Goal: Information Seeking & Learning: Learn about a topic

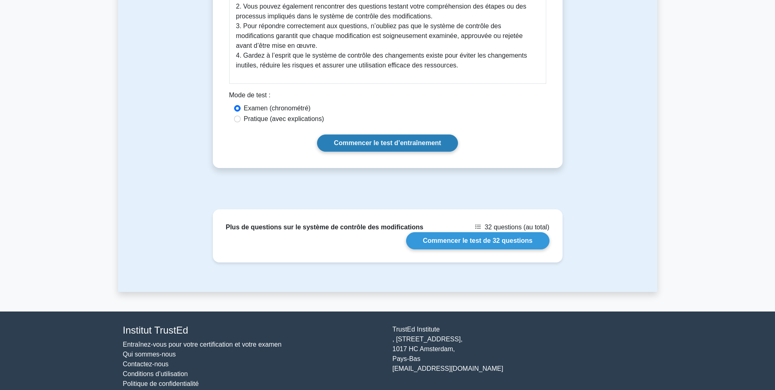
click at [365, 143] on link "Commencer le test d’entraînement" at bounding box center [387, 142] width 141 height 17
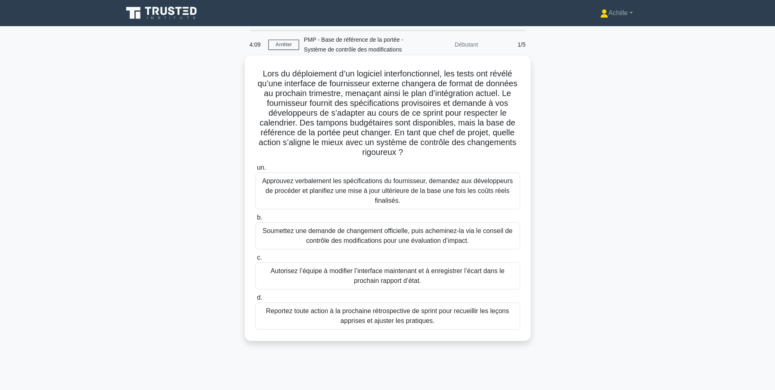
click at [340, 239] on div "Soumettez une demande de changement officielle, puis acheminez-la via le consei…" at bounding box center [387, 235] width 265 height 27
click at [255, 220] on input "b. Soumettez une demande de changement officielle, puis acheminez-la via le con…" at bounding box center [255, 217] width 0 height 5
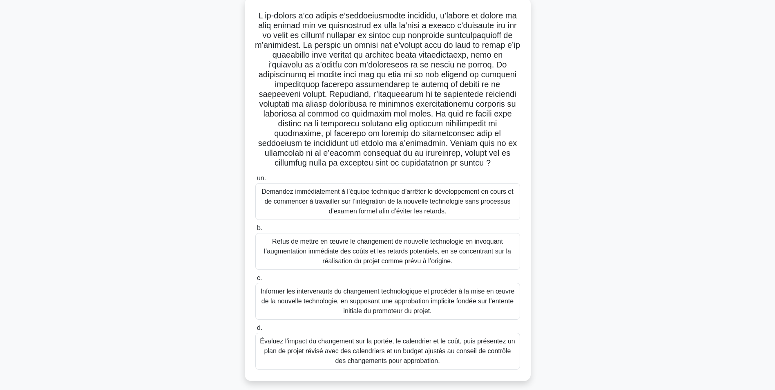
scroll to position [74, 0]
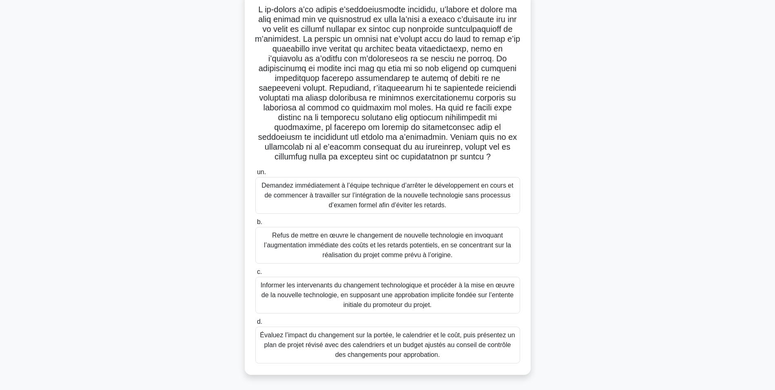
click at [391, 345] on div "Évaluez l’impact du changement sur la portée, le calendrier et le coût, puis pr…" at bounding box center [387, 344] width 265 height 37
click at [255, 324] on input "d. Évaluez l’impact du changement sur la portée, le calendrier et le coût, puis…" at bounding box center [255, 321] width 0 height 5
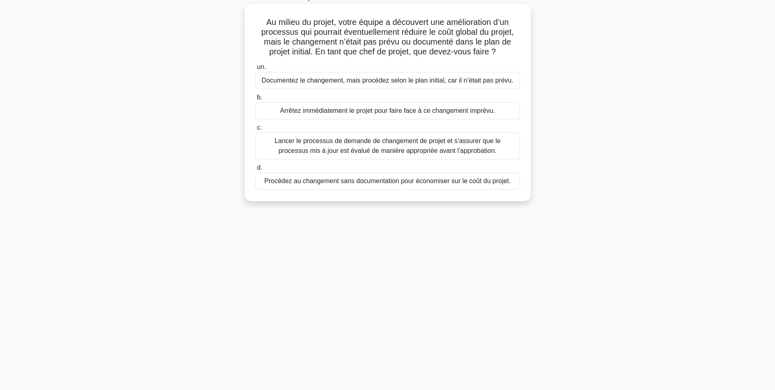
scroll to position [0, 0]
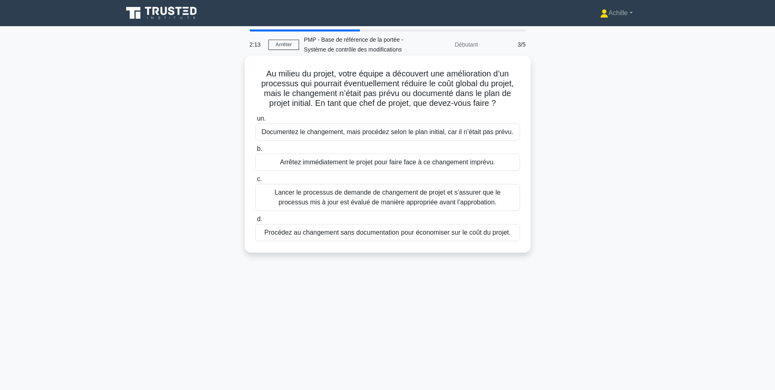
click at [350, 199] on div "Lancer le processus de demande de changement de projet et s’assurer que le proc…" at bounding box center [387, 197] width 265 height 27
click at [255, 182] on input "c. Lancer le processus de demande de changement de projet et s’assurer que le p…" at bounding box center [255, 178] width 0 height 5
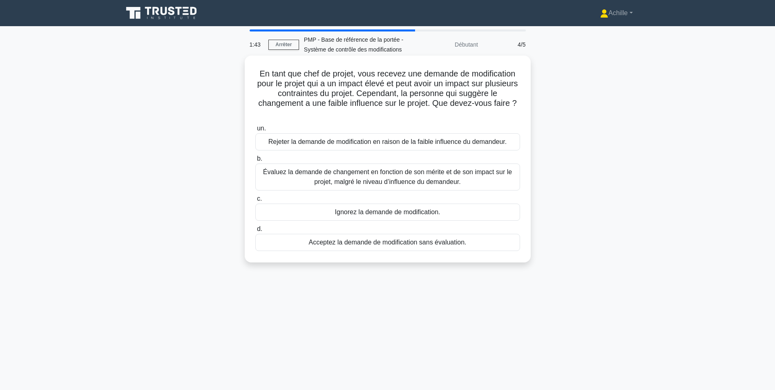
click at [328, 179] on div "Évaluez la demande de changement en fonction de son mérite et de son impact sur…" at bounding box center [387, 176] width 265 height 27
click at [255, 161] on input "b. Évaluez la demande de changement en fonction de son mérite et de son impact …" at bounding box center [255, 158] width 0 height 5
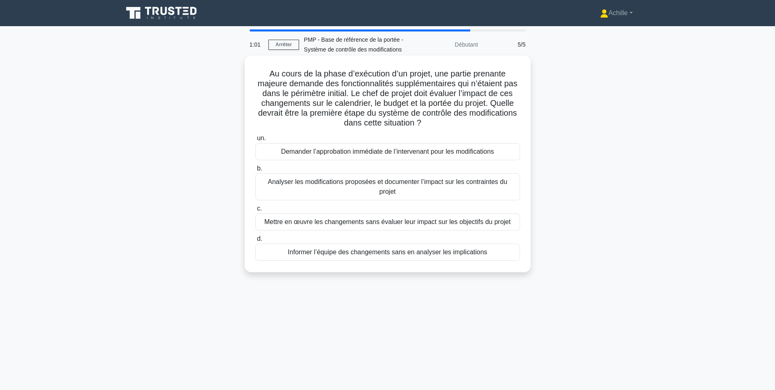
click at [392, 190] on div "Analyser les modifications proposées et documenter l’impact sur les contraintes…" at bounding box center [387, 186] width 265 height 27
click at [255, 171] on input "b. Analyser les modifications proposées et documenter l’impact sur les contrain…" at bounding box center [255, 168] width 0 height 5
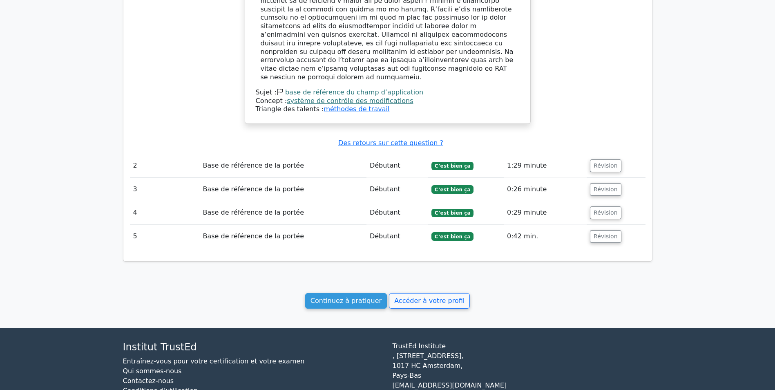
scroll to position [817, 0]
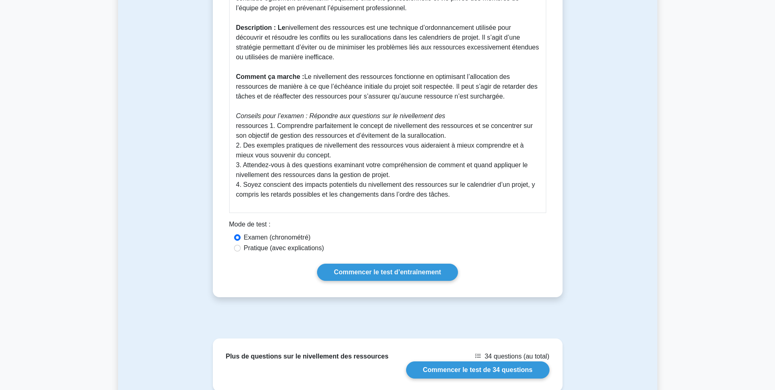
scroll to position [327, 0]
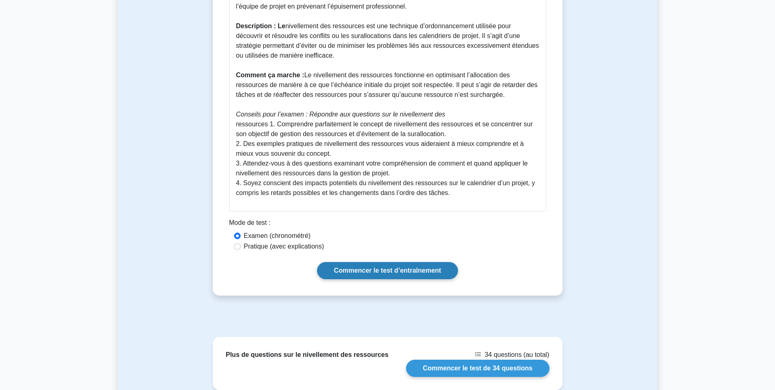
click at [362, 262] on link "Commencer le test d’entraînement" at bounding box center [387, 270] width 141 height 17
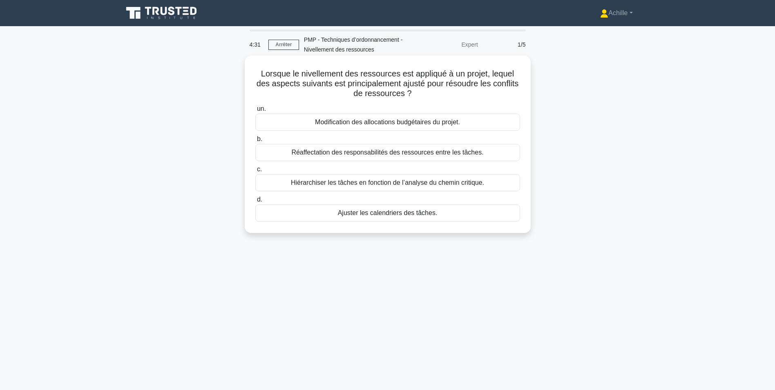
click at [443, 154] on div "Réaffectation des responsabilités des ressources entre les tâches." at bounding box center [387, 152] width 265 height 17
click at [255, 142] on input "b. Réaffectation des responsabilités des ressources entre les tâches." at bounding box center [255, 138] width 0 height 5
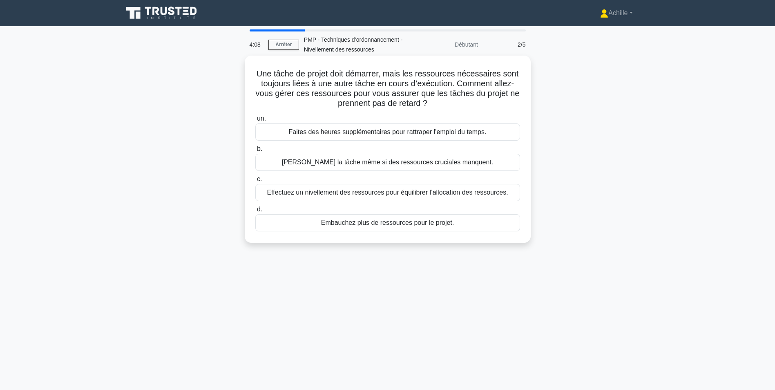
click at [427, 194] on div "Effectuez un nivellement des ressources pour équilibrer l’allocation des ressou…" at bounding box center [387, 192] width 265 height 17
click at [255, 182] on input "c. Effectuez un nivellement des ressources pour équilibrer l’allocation des res…" at bounding box center [255, 178] width 0 height 5
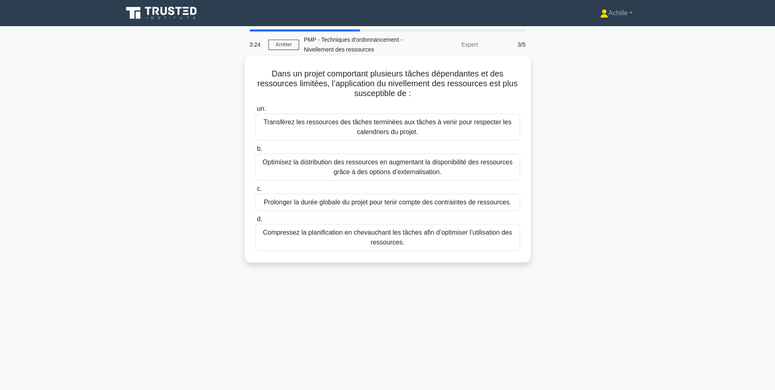
click at [414, 176] on div "Optimisez la distribution des ressources en augmentant la disponibilité des res…" at bounding box center [387, 167] width 265 height 27
click at [255, 152] on input "b. Optimisez la distribution des ressources en augmentant la disponibilité des …" at bounding box center [255, 148] width 0 height 5
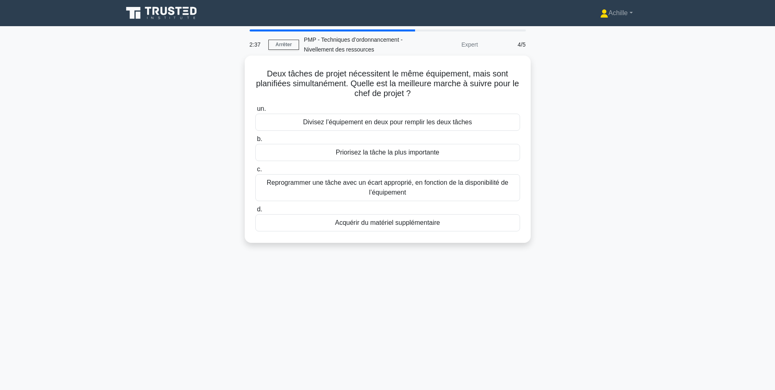
click at [398, 186] on div "Reprogrammer une tâche avec un écart approprié, en fonction de la disponibilité…" at bounding box center [387, 187] width 265 height 27
click at [255, 172] on input "c. Reprogrammer une tâche avec un écart approprié, en fonction de la disponibil…" at bounding box center [255, 169] width 0 height 5
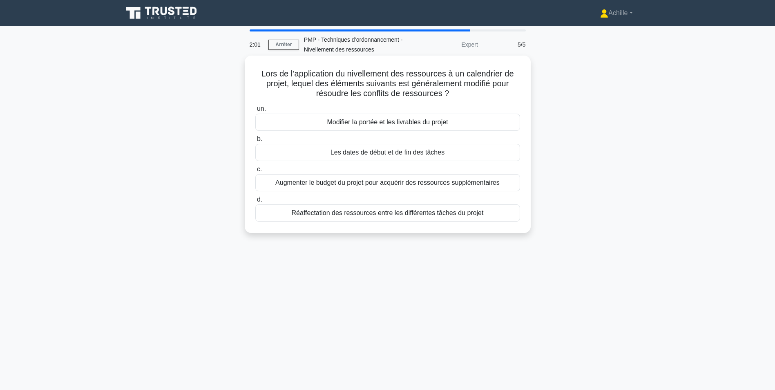
click at [438, 157] on div "Les dates de début et de fin des tâches" at bounding box center [387, 152] width 265 height 17
click at [255, 142] on input "b. Les dates de début et de fin des tâches" at bounding box center [255, 138] width 0 height 5
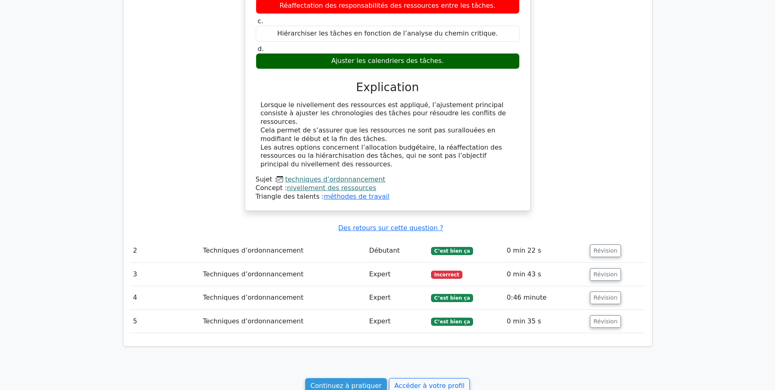
scroll to position [572, 0]
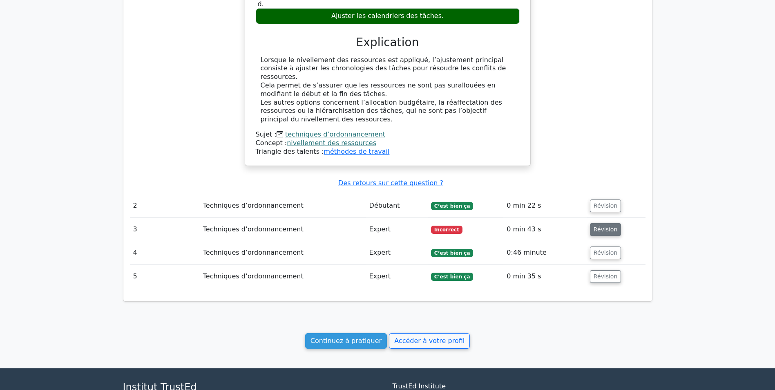
click at [590, 223] on button "Révision" at bounding box center [605, 229] width 31 height 13
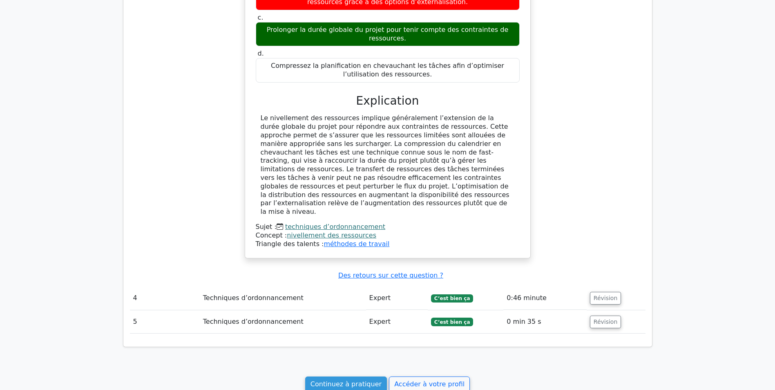
scroll to position [1012, 0]
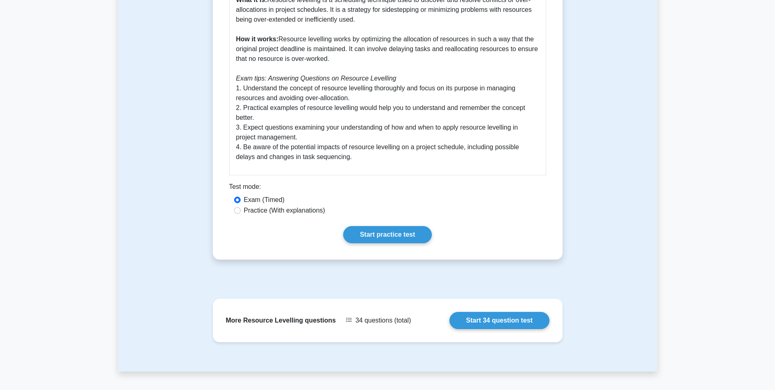
scroll to position [346, 0]
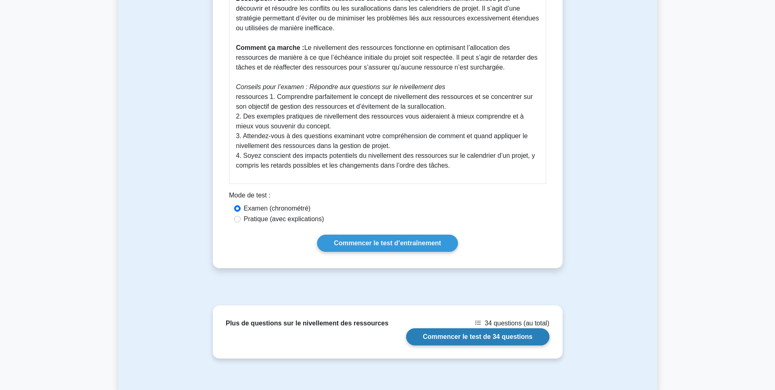
click at [490, 334] on link "Commencer le test de 34 questions" at bounding box center [477, 336] width 143 height 17
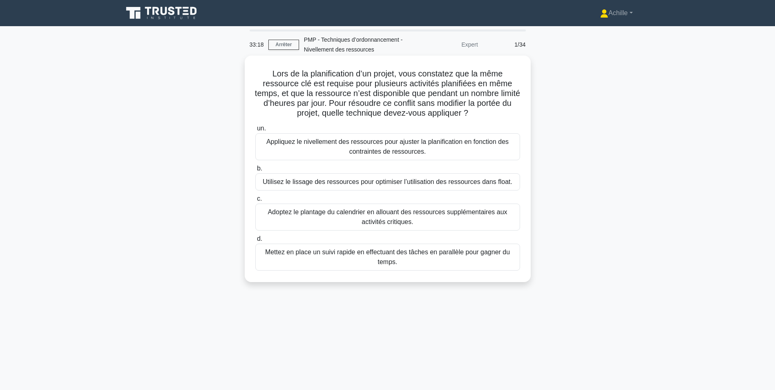
click at [335, 146] on div "Appliquez le nivellement des ressources pour ajuster la planification en foncti…" at bounding box center [387, 146] width 265 height 27
click at [255, 131] on input "un. Appliquez le nivellement des ressources pour ajuster la planification en fo…" at bounding box center [255, 128] width 0 height 5
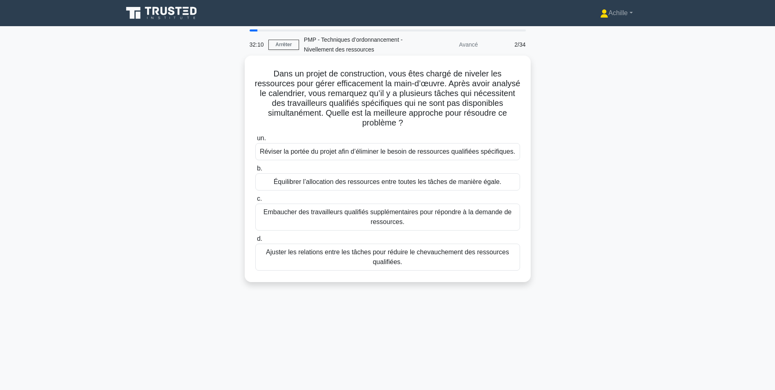
click at [309, 177] on div "Équilibrer l’allocation des ressources entre toutes les tâches de manière égale." at bounding box center [387, 181] width 265 height 17
click at [255, 171] on input "b. Équilibrer l’allocation des ressources entre toutes les tâches de manière ég…" at bounding box center [255, 168] width 0 height 5
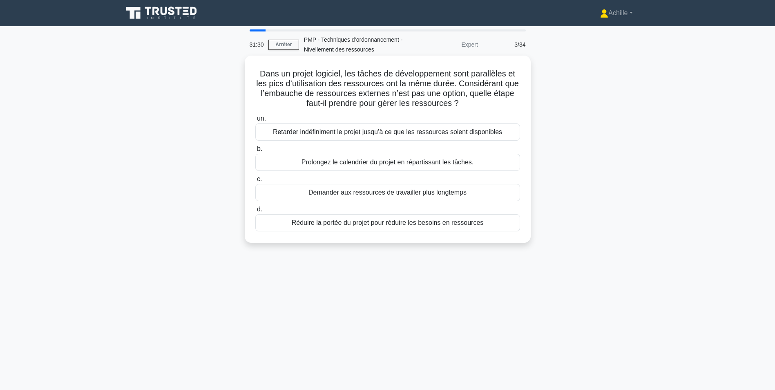
click at [316, 160] on div "Prolongez le calendrier du projet en répartissant les tâches." at bounding box center [387, 162] width 265 height 17
click at [255, 152] on input "b. Prolongez le calendrier du projet en répartissant les tâches." at bounding box center [255, 148] width 0 height 5
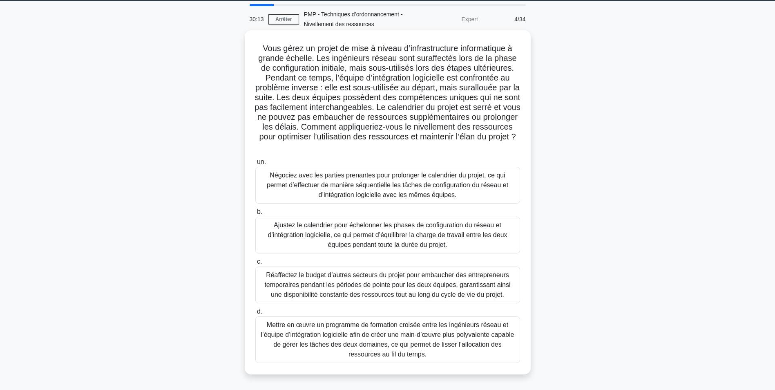
scroll to position [51, 0]
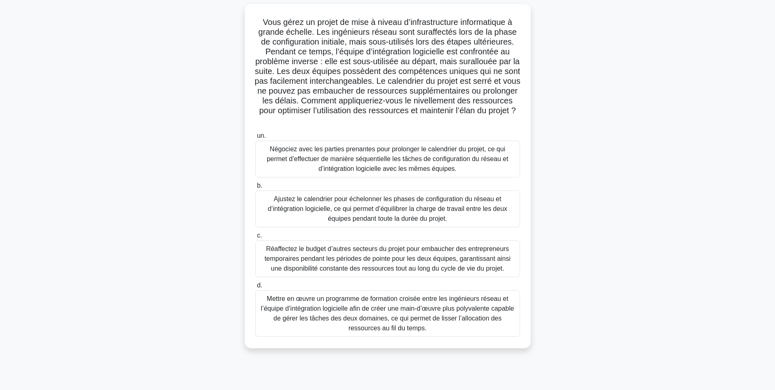
click at [347, 211] on div "Ajustez le calendrier pour échelonner les phases de configuration du réseau et …" at bounding box center [387, 208] width 265 height 37
click at [255, 188] on input "b. Ajustez le calendrier pour échelonner les phases de configuration du réseau …" at bounding box center [255, 185] width 0 height 5
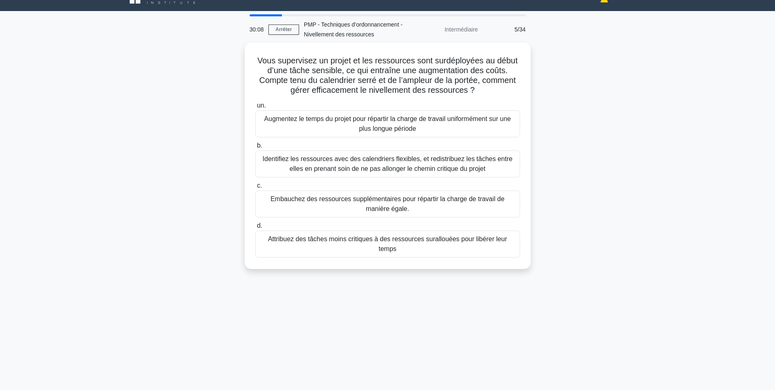
scroll to position [0, 0]
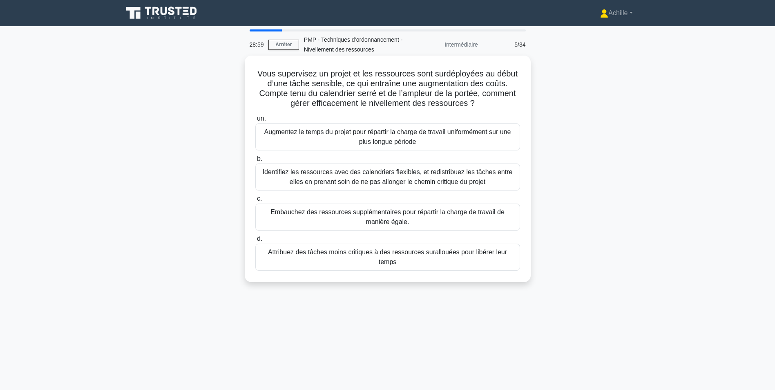
click at [401, 180] on div "Identifiez les ressources avec des calendriers flexibles, et redistribuez les t…" at bounding box center [387, 176] width 265 height 27
click at [255, 161] on input "b. Identifiez les ressources avec des calendriers flexibles, et redistribuez le…" at bounding box center [255, 158] width 0 height 5
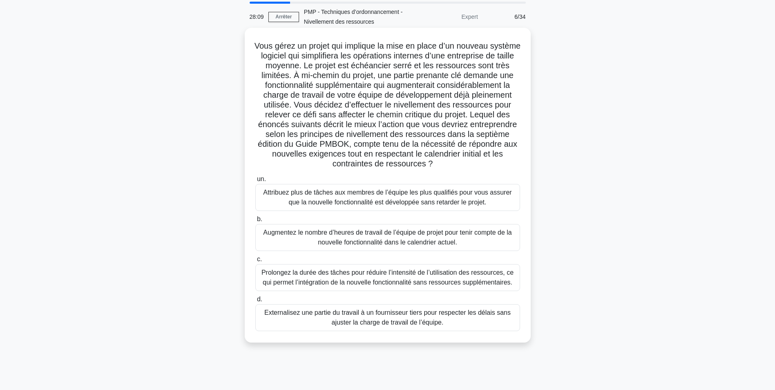
scroll to position [41, 0]
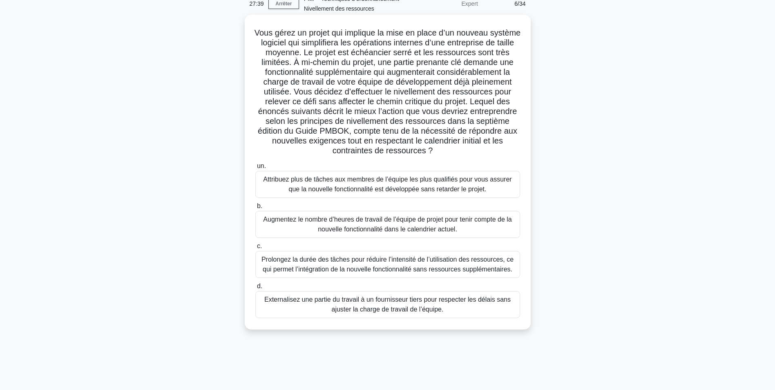
click at [433, 267] on div "Prolongez la durée des tâches pour réduire l’intensité de l’utilisation des res…" at bounding box center [387, 264] width 265 height 27
click at [255, 249] on input "c. Prolongez la durée des tâches pour réduire l’intensité de l’utilisation des …" at bounding box center [255, 245] width 0 height 5
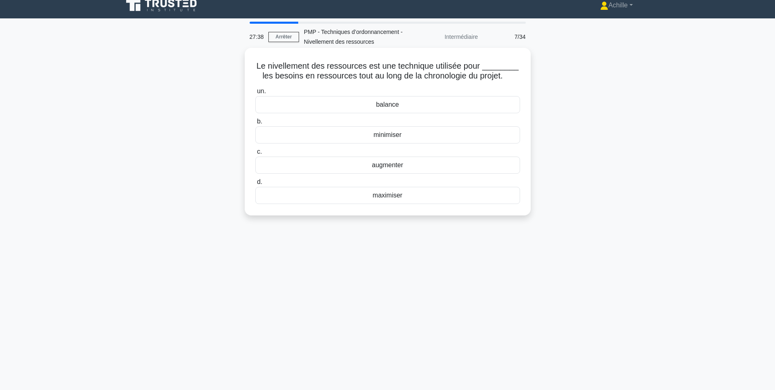
scroll to position [0, 0]
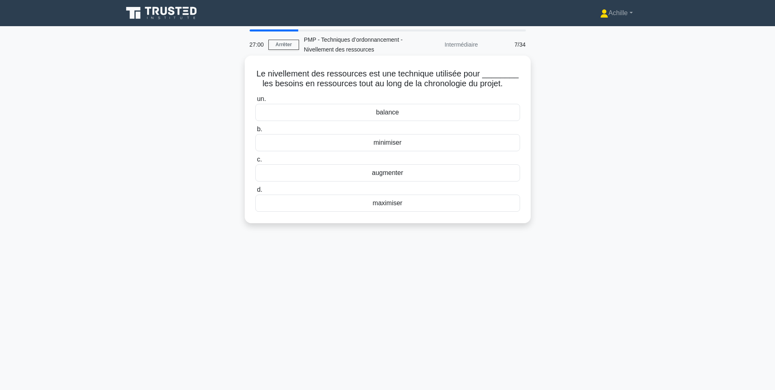
click at [407, 113] on div "balance" at bounding box center [387, 112] width 265 height 17
click at [255, 102] on input "un. balance" at bounding box center [255, 98] width 0 height 5
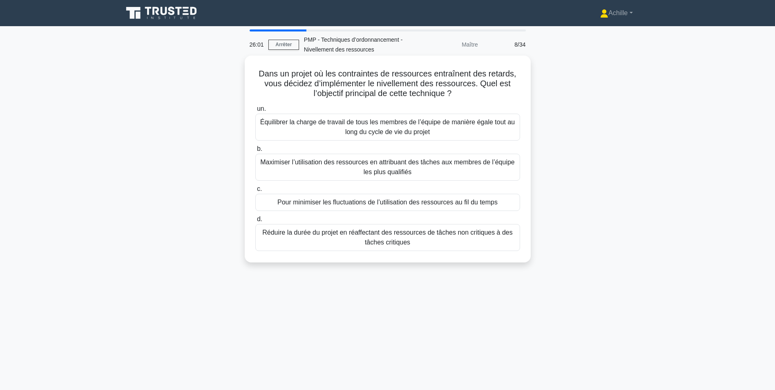
click at [357, 130] on div "Équilibrer la charge de travail de tous les membres de l’équipe de manière égal…" at bounding box center [387, 127] width 265 height 27
click at [255, 112] on input "un. Équilibrer la charge de travail de tous les membres de l’équipe de manière …" at bounding box center [255, 108] width 0 height 5
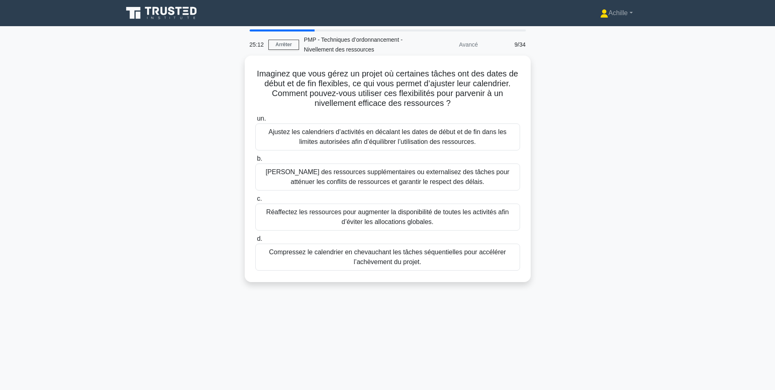
click at [401, 137] on div "Ajustez les calendriers d’activités en décalant les dates de début et de fin da…" at bounding box center [387, 136] width 265 height 27
click at [255, 121] on input "un. Ajustez les calendriers d’activités en décalant les dates de début et de fi…" at bounding box center [255, 118] width 0 height 5
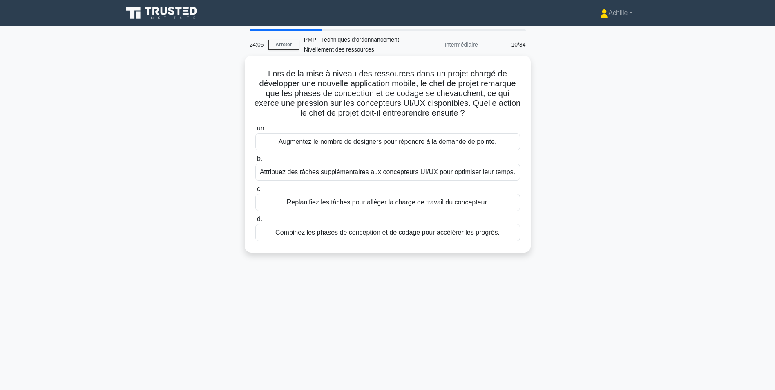
click at [437, 201] on div "Replanifiez les tâches pour alléger la charge de travail du concepteur." at bounding box center [387, 202] width 265 height 17
click at [255, 192] on input "c. Replanifiez les tâches pour alléger la charge de travail du concepteur." at bounding box center [255, 188] width 0 height 5
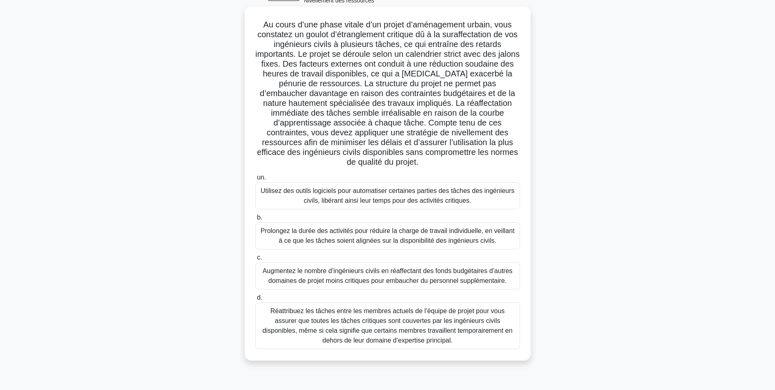
scroll to position [51, 0]
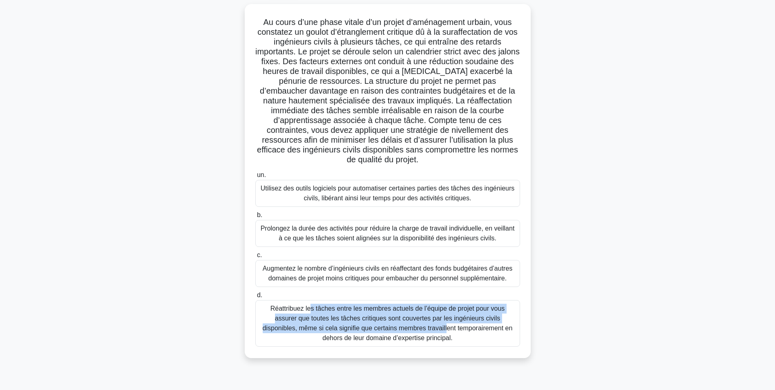
drag, startPoint x: 360, startPoint y: 325, endPoint x: 306, endPoint y: 282, distance: 68.5
click at [301, 286] on div "un. Utilisez des outils logiciels pour automatiser certaines parties des tâches…" at bounding box center [387, 258] width 275 height 180
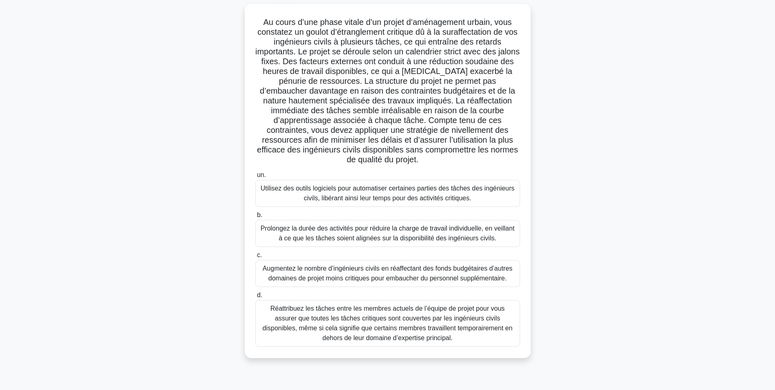
click at [340, 232] on div "Prolongez la durée des activités pour réduire la charge de travail individuelle…" at bounding box center [387, 233] width 265 height 27
click at [255, 218] on input "b. Prolongez la durée des activités pour réduire la charge de travail individue…" at bounding box center [255, 214] width 0 height 5
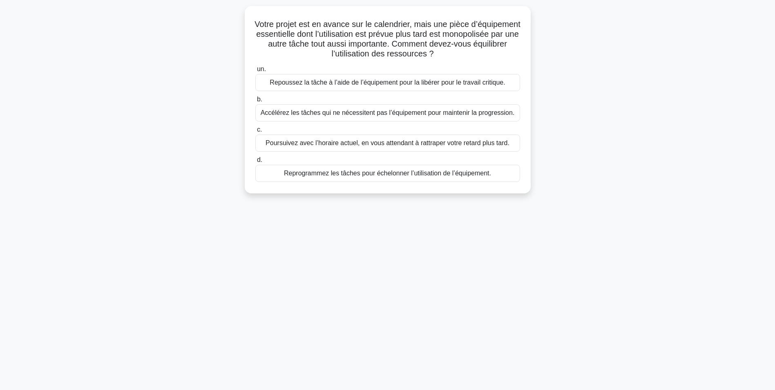
scroll to position [0, 0]
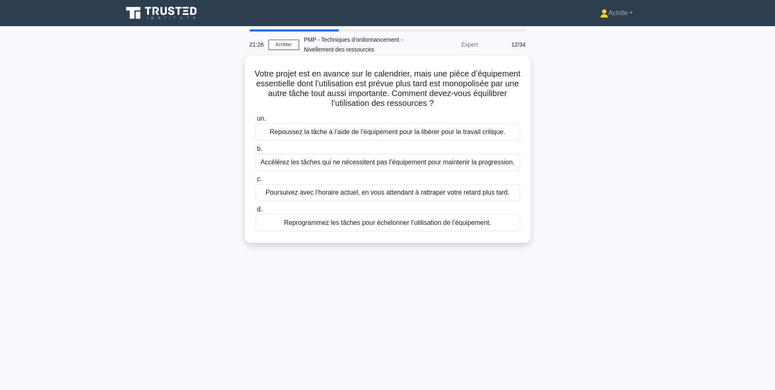
click at [381, 227] on div "Reprogrammez les tâches pour échelonner l’utilisation de l’équipement." at bounding box center [387, 222] width 265 height 17
click at [255, 212] on input "d. Reprogrammez les tâches pour échelonner l’utilisation de l’équipement." at bounding box center [255, 209] width 0 height 5
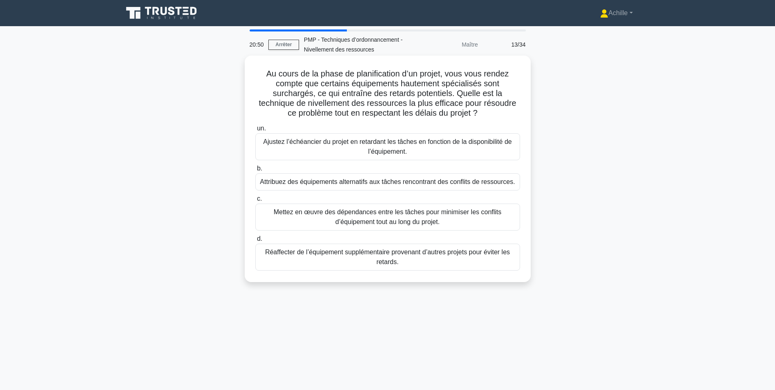
click at [381, 151] on div "Ajustez l’échéancier du projet en retardant les tâches en fonction de la dispon…" at bounding box center [387, 146] width 265 height 27
click at [255, 131] on input "un. Ajustez l’échéancier du projet en retardant les tâches en fonction de la di…" at bounding box center [255, 128] width 0 height 5
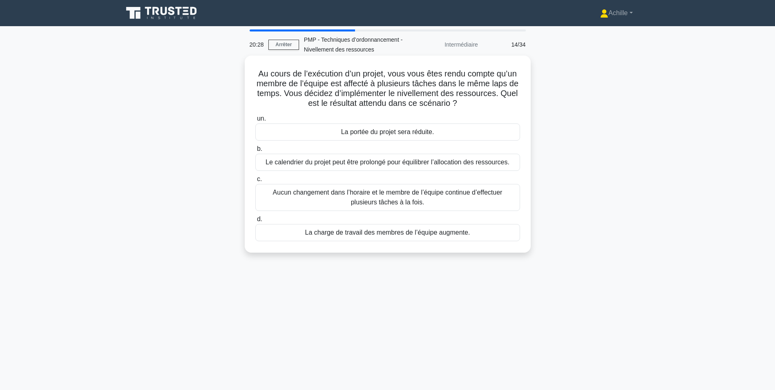
click at [303, 167] on div "Le calendrier du projet peut être prolongé pour équilibrer l’allocation des res…" at bounding box center [387, 162] width 265 height 17
click at [255, 152] on input "b. Le calendrier du projet peut être prolongé pour équilibrer l’allocation des …" at bounding box center [255, 148] width 0 height 5
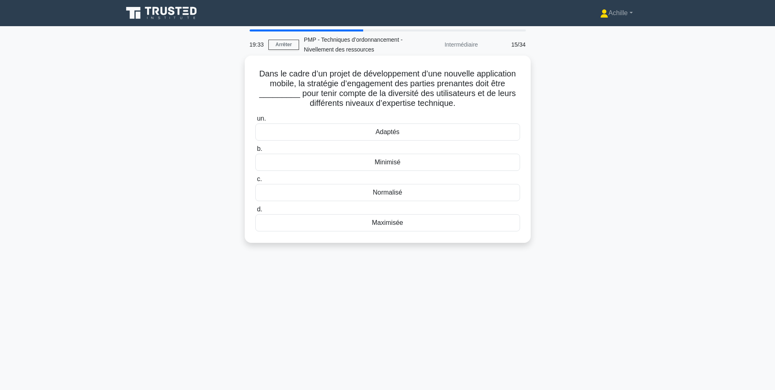
click at [381, 220] on div "Maximisée" at bounding box center [387, 222] width 265 height 17
click at [255, 212] on input "d. Maximisée" at bounding box center [255, 209] width 0 height 5
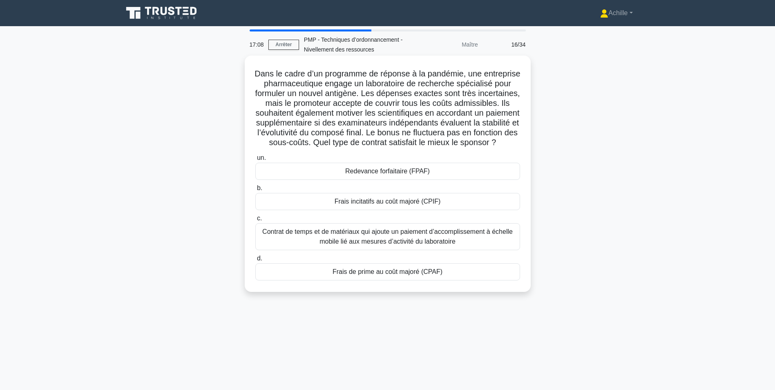
click at [373, 210] on div "Frais incitatifs au coût majoré (CPIF)" at bounding box center [387, 201] width 265 height 17
click at [255, 191] on input "b. Frais incitatifs au coût majoré (CPIF)" at bounding box center [255, 187] width 0 height 5
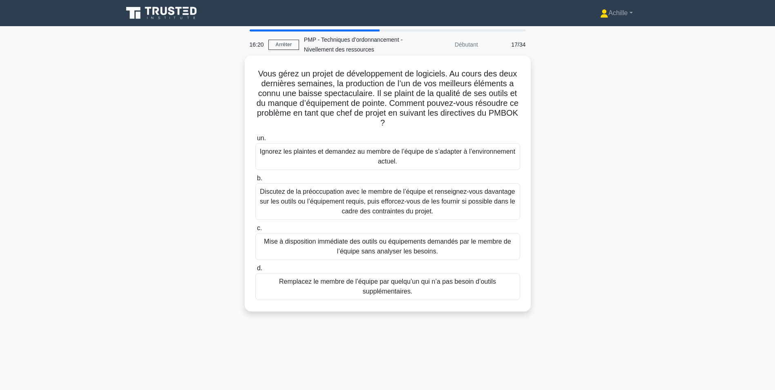
click at [335, 197] on div "Discutez de la préoccupation avec le membre de l’équipe et renseignez-vous dava…" at bounding box center [387, 201] width 265 height 37
click at [255, 181] on input "b. Discutez de la préoccupation avec le membre de l’équipe et renseignez-vous d…" at bounding box center [255, 178] width 0 height 5
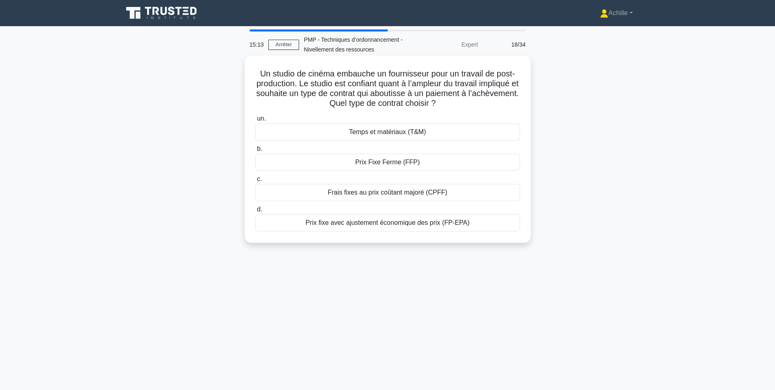
click at [382, 163] on div "Prix Fixe Ferme (FFP)" at bounding box center [387, 162] width 265 height 17
click at [255, 152] on input "b. Prix Fixe Ferme (FFP)" at bounding box center [255, 148] width 0 height 5
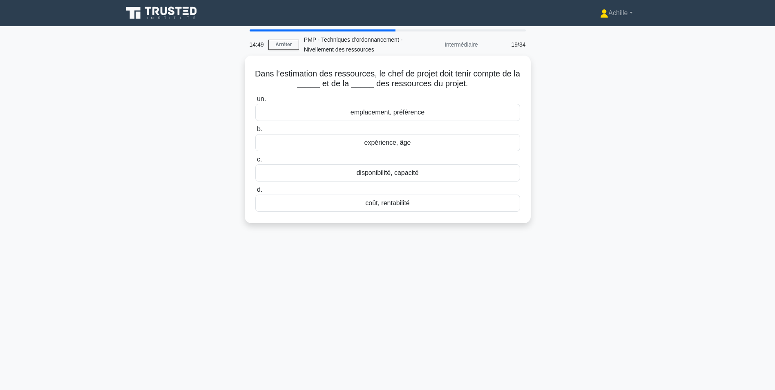
click at [356, 168] on div "disponibilité, capacité" at bounding box center [387, 172] width 265 height 17
click at [255, 162] on input "c. disponibilité, capacité" at bounding box center [255, 159] width 0 height 5
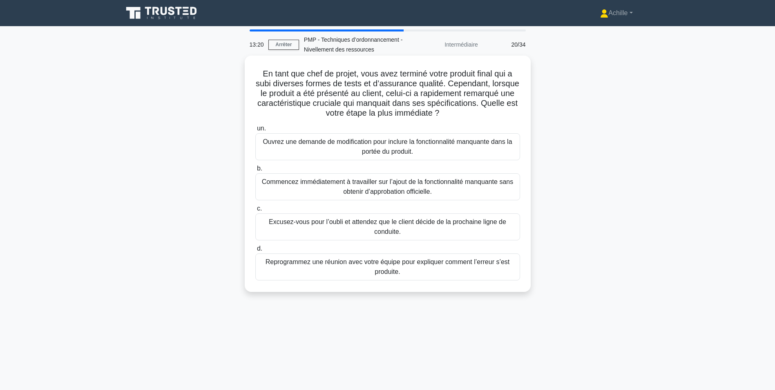
click at [428, 148] on div "Ouvrez une demande de modification pour inclure la fonctionnalité manquante dan…" at bounding box center [387, 146] width 265 height 27
click at [255, 131] on input "un. Ouvrez une demande de modification pour inclure la fonctionnalité manquante…" at bounding box center [255, 128] width 0 height 5
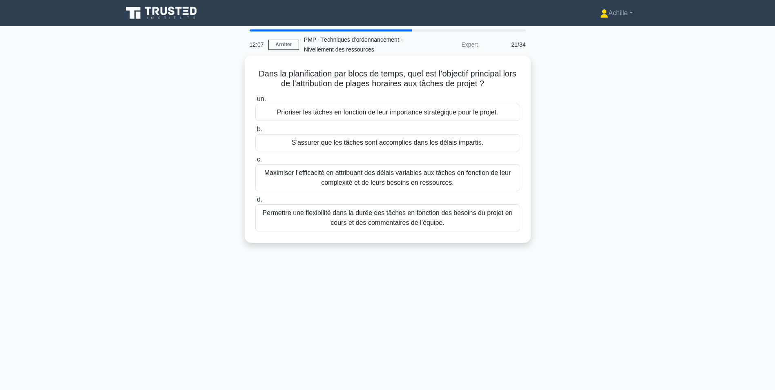
click at [440, 109] on div "Prioriser les tâches en fonction de leur importance stratégique pour le projet." at bounding box center [387, 112] width 265 height 17
click at [255, 102] on input "un. Prioriser les tâches en fonction de leur importance stratégique pour le pro…" at bounding box center [255, 98] width 0 height 5
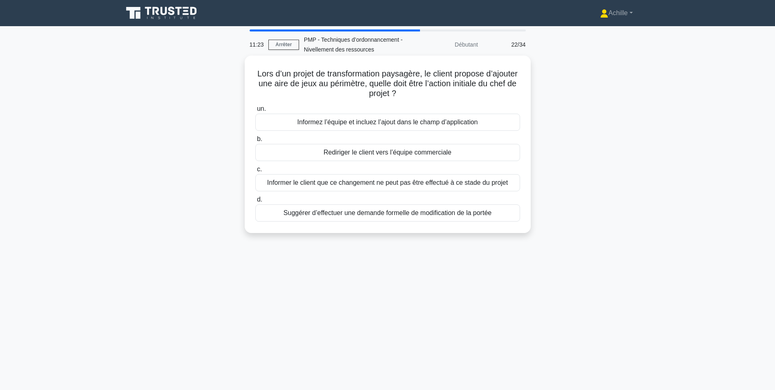
click at [362, 215] on div "Suggérer d’effectuer une demande formelle de modification de la portée" at bounding box center [387, 212] width 265 height 17
click at [255, 202] on input "d. Suggérer d’effectuer une demande formelle de modification de la portée" at bounding box center [255, 199] width 0 height 5
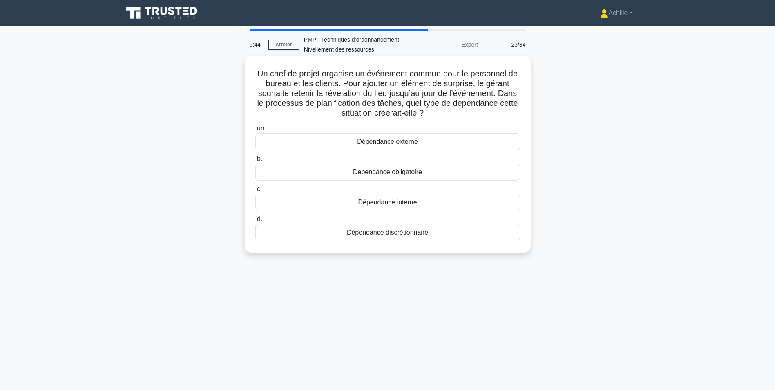
click at [386, 228] on div "Dépendance discrétionnaire" at bounding box center [387, 232] width 265 height 17
click at [255, 222] on input "d. Dépendance discrétionnaire" at bounding box center [255, 219] width 0 height 5
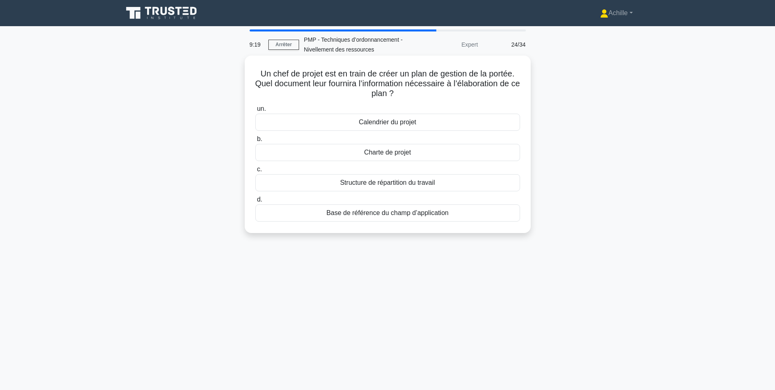
click at [429, 183] on div "Structure de répartition du travail" at bounding box center [387, 182] width 265 height 17
click at [255, 172] on input "c. Structure de répartition du travail" at bounding box center [255, 169] width 0 height 5
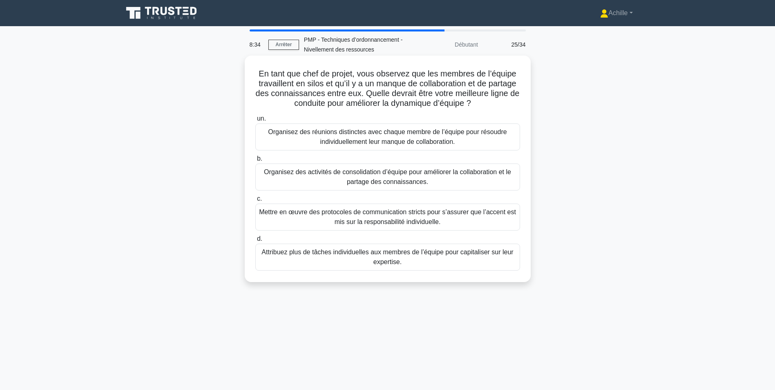
click at [387, 176] on div "Organisez des activités de consolidation d’équipe pour améliorer la collaborati…" at bounding box center [387, 176] width 265 height 27
click at [255, 161] on input "b. Organisez des activités de consolidation d’équipe pour améliorer la collabor…" at bounding box center [255, 158] width 0 height 5
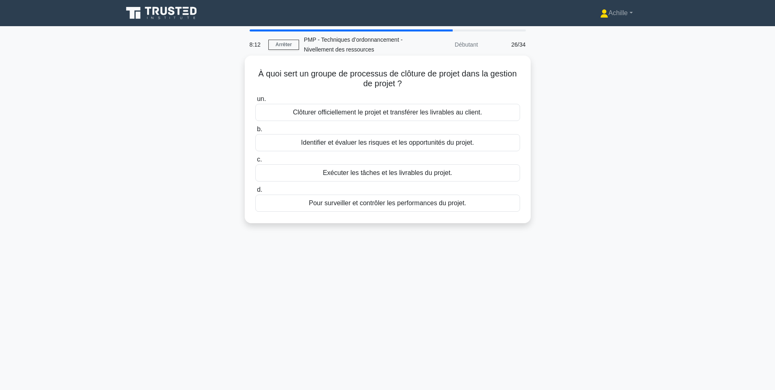
click at [394, 114] on div "Clôturer officiellement le projet et transférer les livrables au client." at bounding box center [387, 112] width 265 height 17
click at [255, 102] on input "un. Clôturer officiellement le projet et transférer les livrables au client." at bounding box center [255, 98] width 0 height 5
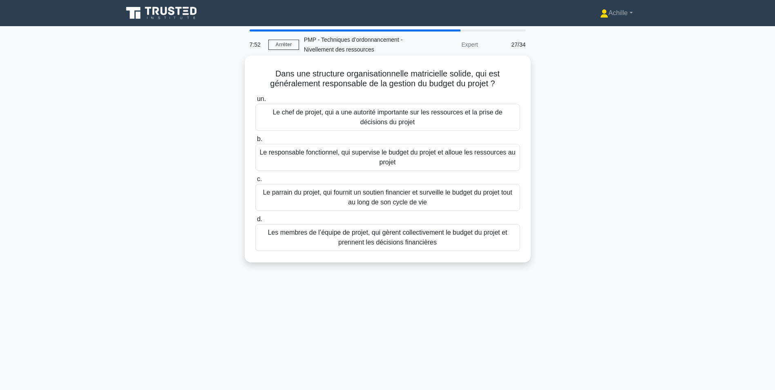
click at [349, 120] on div "Le chef de projet, qui a une autorité importante sur les ressources et la prise…" at bounding box center [387, 117] width 265 height 27
click at [255, 102] on input "un. Le chef de projet, qui a une autorité importante sur les ressources et la p…" at bounding box center [255, 98] width 0 height 5
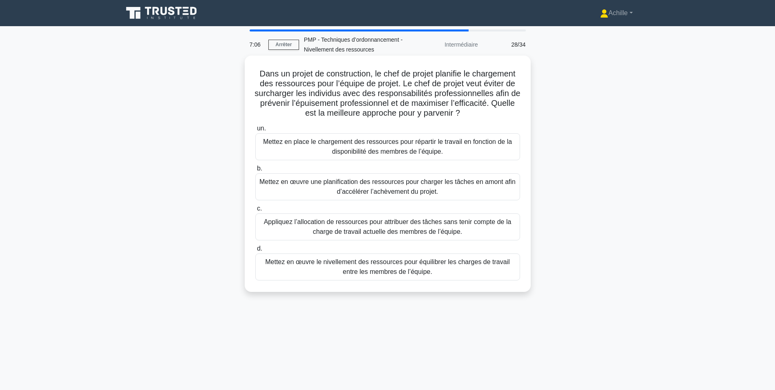
click at [380, 270] on div "Mettez en œuvre le nivellement des ressources pour équilibrer les charges de tr…" at bounding box center [387, 266] width 265 height 27
click at [255, 251] on input "d. Mettez en œuvre le nivellement des ressources pour équilibrer les charges de…" at bounding box center [255, 248] width 0 height 5
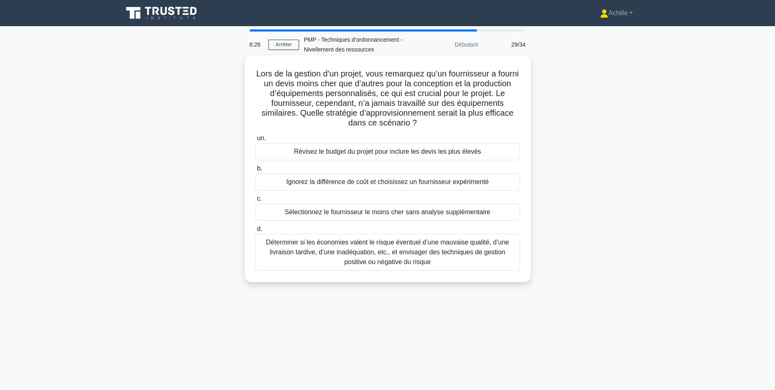
click at [413, 253] on div "Déterminer si les économies valent le risque éventuel d’une mauvaise qualité, d…" at bounding box center [387, 252] width 265 height 37
click at [255, 232] on input "d. Déterminer si les économies valent le risque éventuel d’une mauvaise qualité…" at bounding box center [255, 228] width 0 height 5
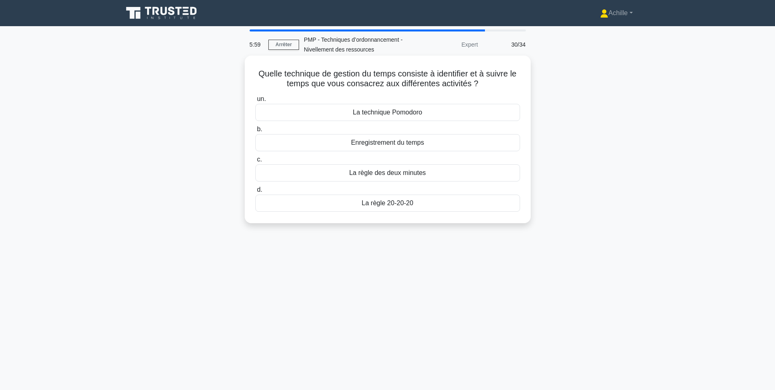
click at [421, 115] on div "La technique Pomodoro" at bounding box center [387, 112] width 265 height 17
click at [255, 102] on input "un. La technique Pomodoro" at bounding box center [255, 98] width 0 height 5
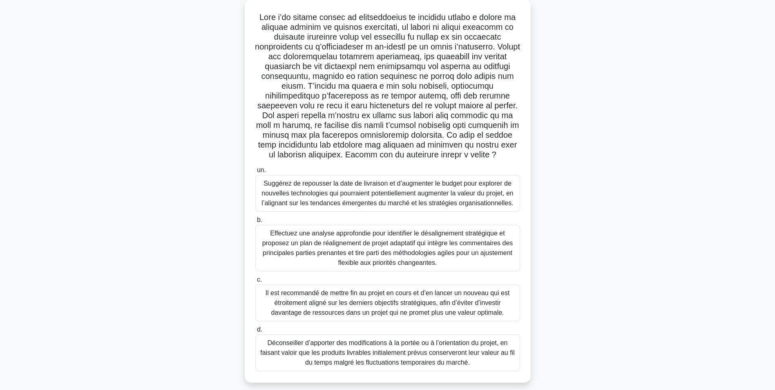
scroll to position [65, 0]
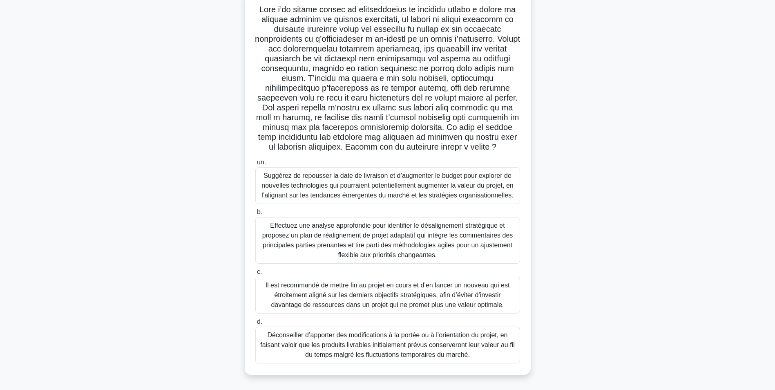
click at [382, 227] on div "Effectuez une analyse approfondie pour identifier le désalignement stratégique …" at bounding box center [387, 240] width 265 height 47
click at [255, 215] on input "b. Effectuez une analyse approfondie pour identifier le désalignement stratégiq…" at bounding box center [255, 212] width 0 height 5
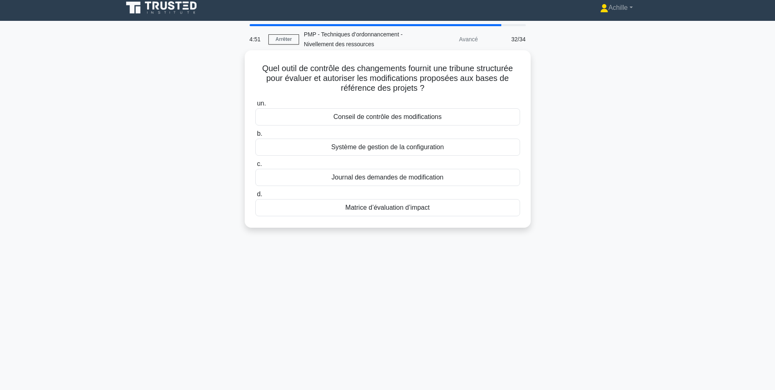
scroll to position [0, 0]
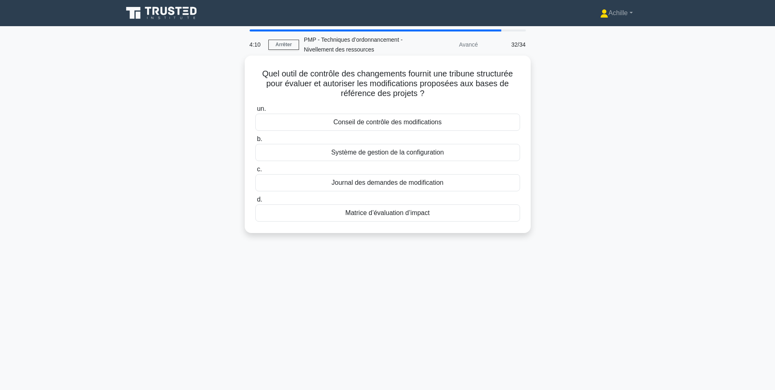
click at [377, 119] on div "Conseil de contrôle des modifications" at bounding box center [387, 122] width 265 height 17
click at [255, 112] on input "un. Conseil de contrôle des modifications" at bounding box center [255, 108] width 0 height 5
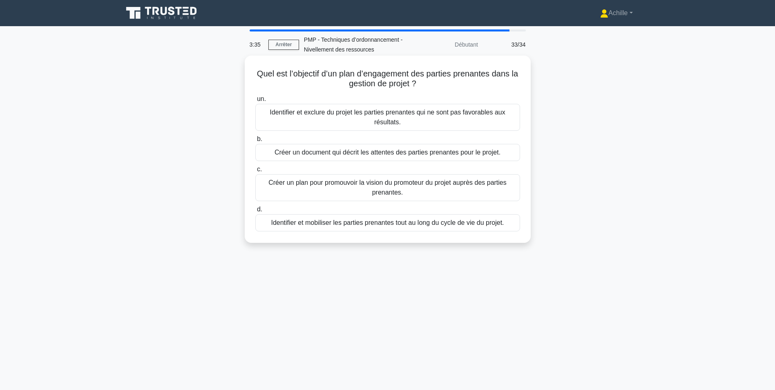
click at [362, 221] on div "Identifier et mobiliser les parties prenantes tout au long du cycle de vie du p…" at bounding box center [387, 222] width 265 height 17
click at [255, 212] on input "d. Identifier et mobiliser les parties prenantes tout au long du cycle de vie d…" at bounding box center [255, 209] width 0 height 5
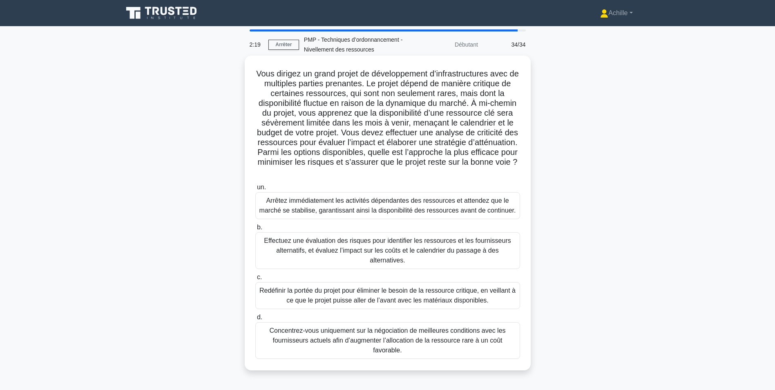
click at [319, 259] on div "Effectuez une évaluation des risques pour identifier les ressources et les four…" at bounding box center [387, 250] width 265 height 37
click at [255, 230] on input "b. Effectuez une évaluation des risques pour identifier les ressources et les f…" at bounding box center [255, 227] width 0 height 5
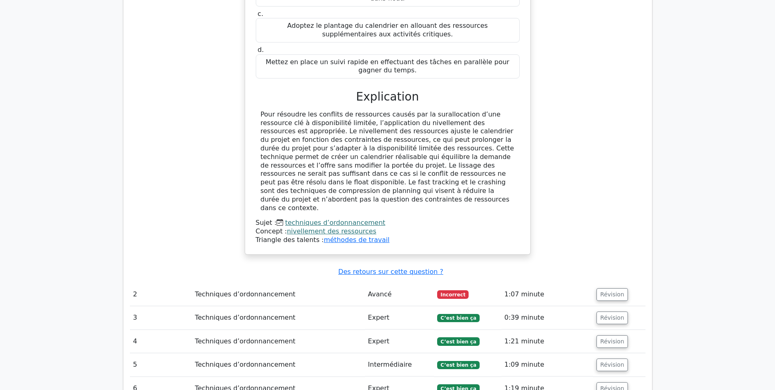
scroll to position [858, 0]
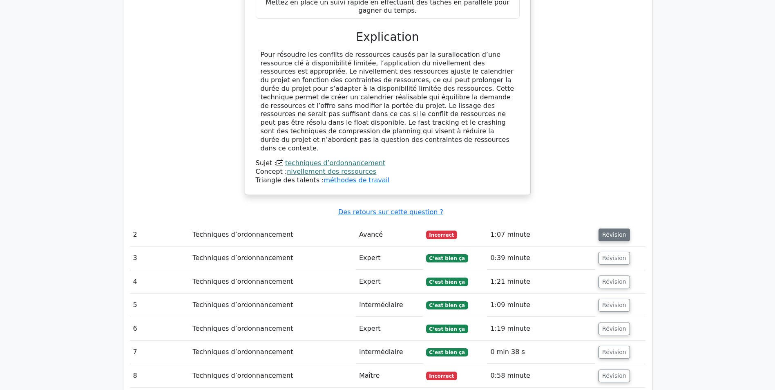
click at [618, 228] on button "Révision" at bounding box center [614, 234] width 31 height 13
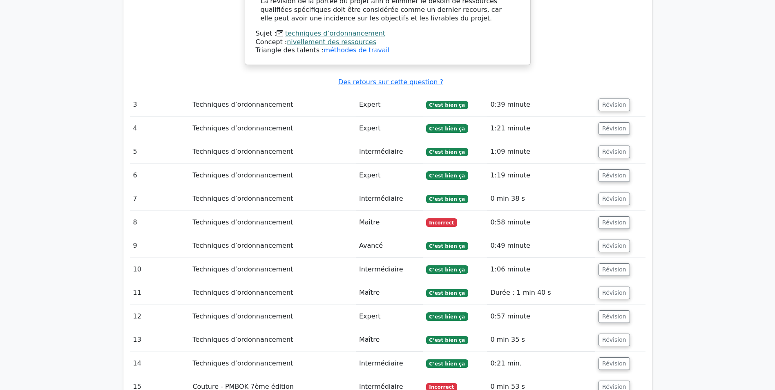
scroll to position [1593, 0]
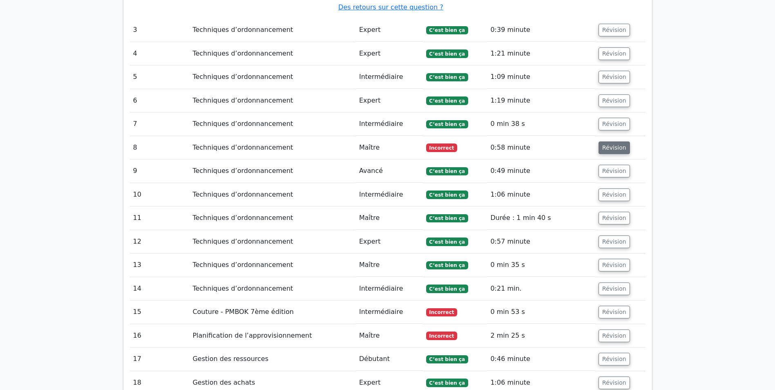
click at [606, 141] on button "Révision" at bounding box center [614, 147] width 31 height 13
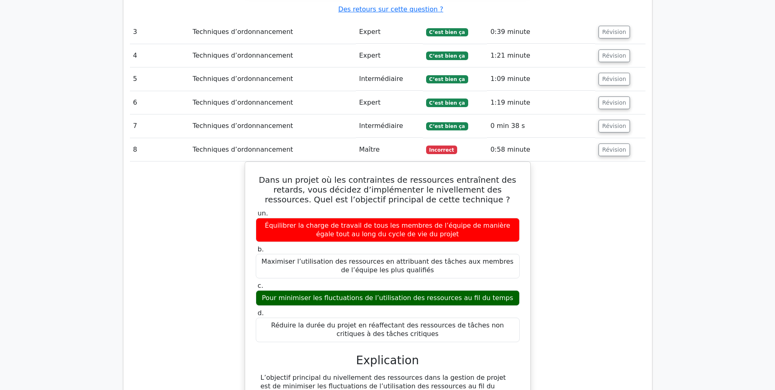
click at [599, 143] on button "Révision" at bounding box center [614, 149] width 31 height 13
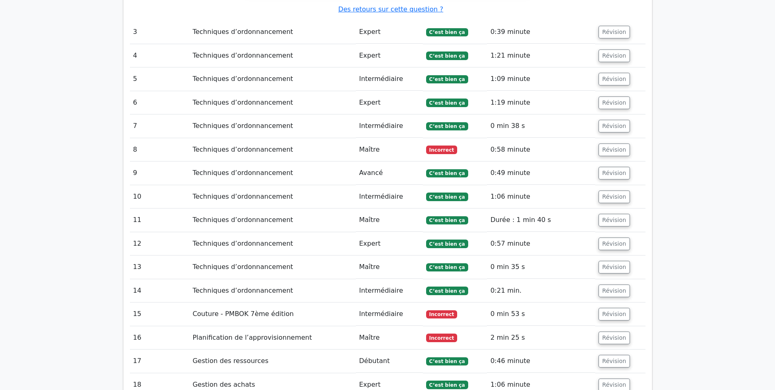
click at [599, 143] on button "Révision" at bounding box center [614, 149] width 31 height 13
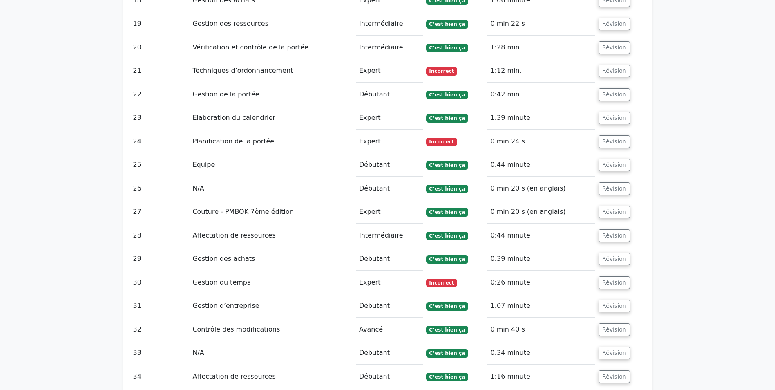
scroll to position [2510, 0]
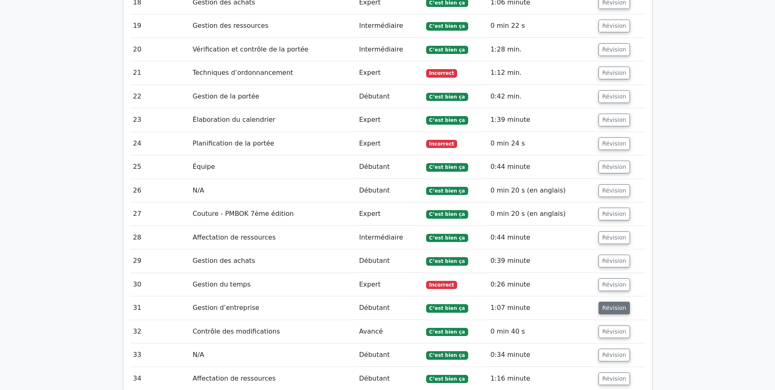
click at [607, 301] on button "Révision" at bounding box center [614, 307] width 31 height 13
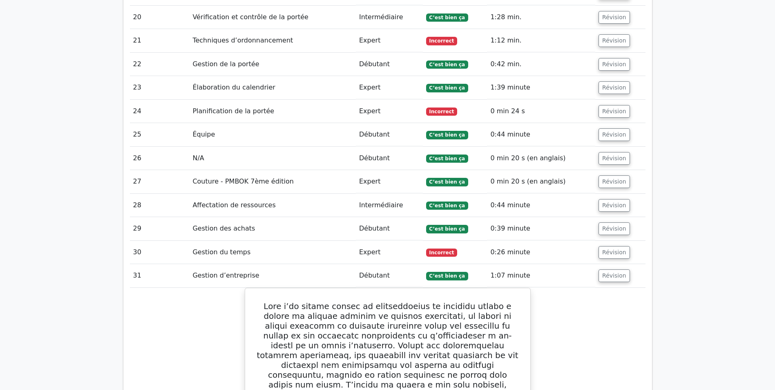
scroll to position [2633, 0]
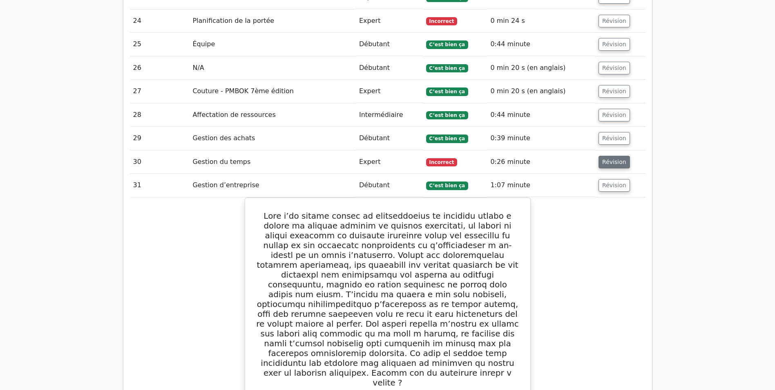
click at [608, 156] on button "Révision" at bounding box center [614, 162] width 31 height 13
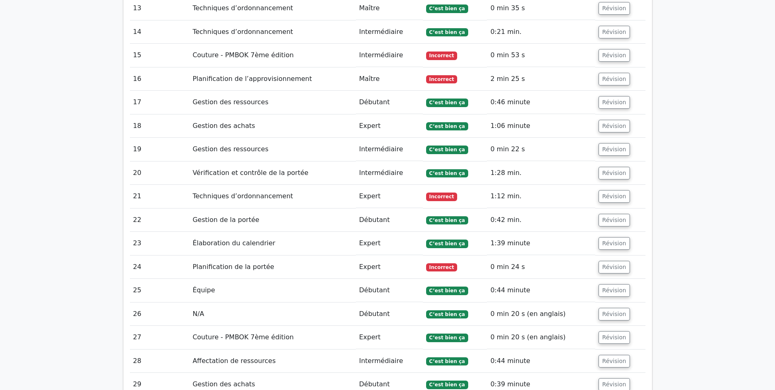
scroll to position [2388, 0]
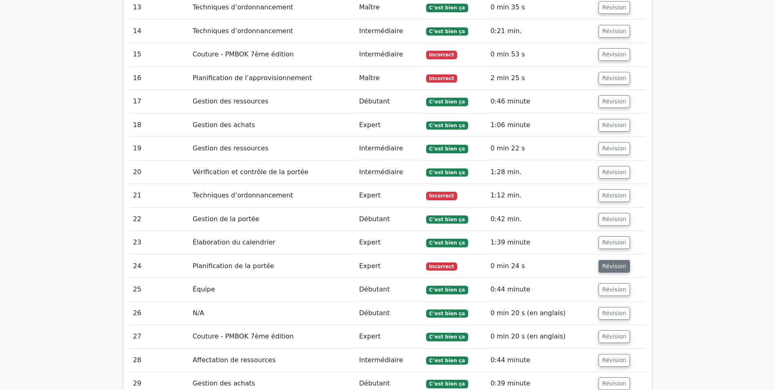
click at [616, 260] on button "Révision" at bounding box center [614, 266] width 31 height 13
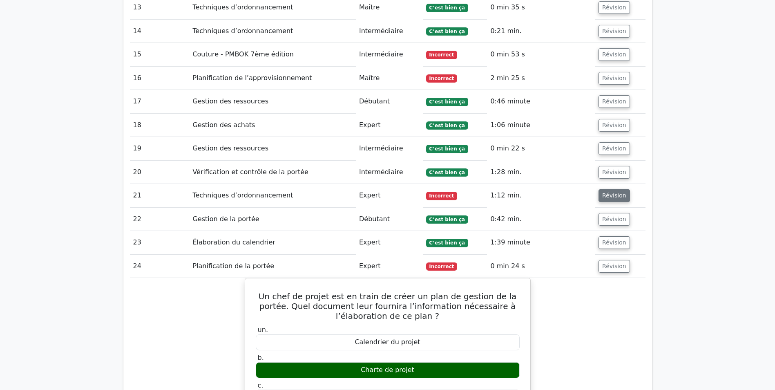
click at [611, 189] on button "Révision" at bounding box center [614, 195] width 31 height 13
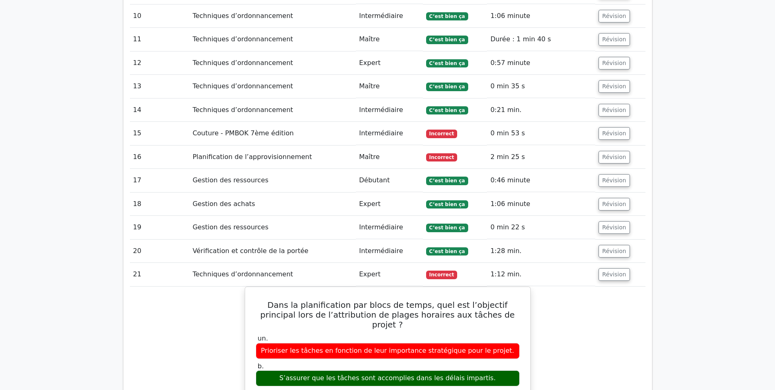
scroll to position [2306, 0]
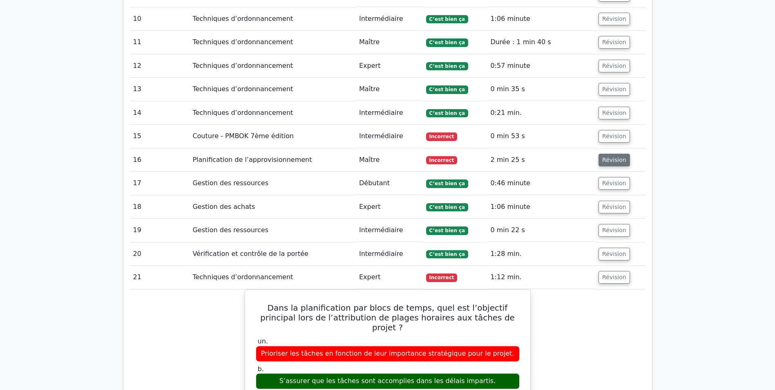
click at [603, 154] on button "Révision" at bounding box center [614, 160] width 31 height 13
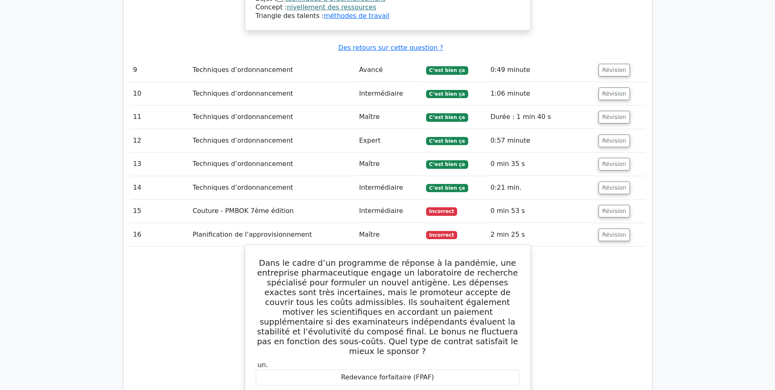
scroll to position [2224, 0]
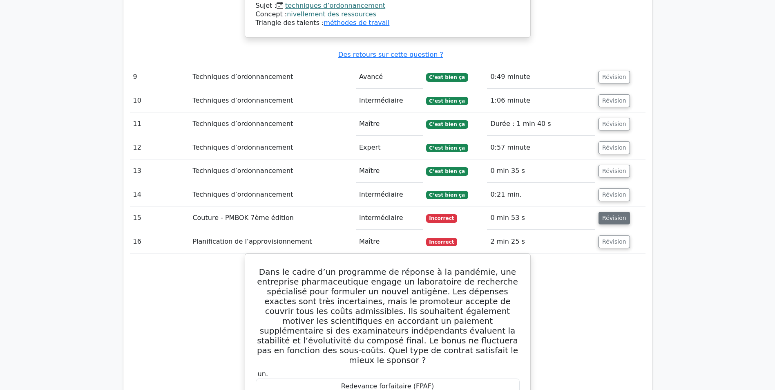
click at [610, 212] on button "Révision" at bounding box center [614, 218] width 31 height 13
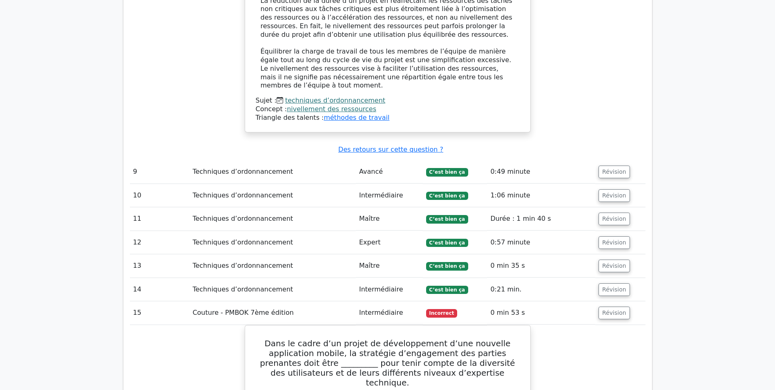
scroll to position [2184, 0]
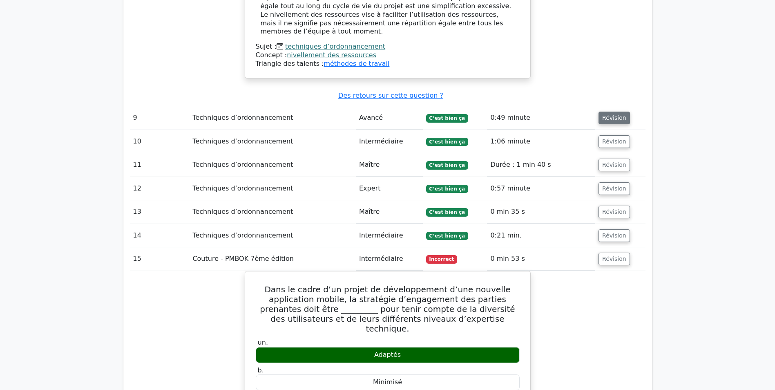
click at [613, 112] on button "Révision" at bounding box center [614, 118] width 31 height 13
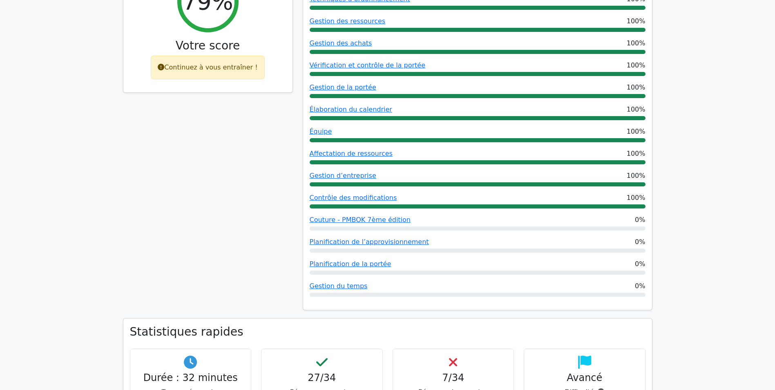
scroll to position [0, 0]
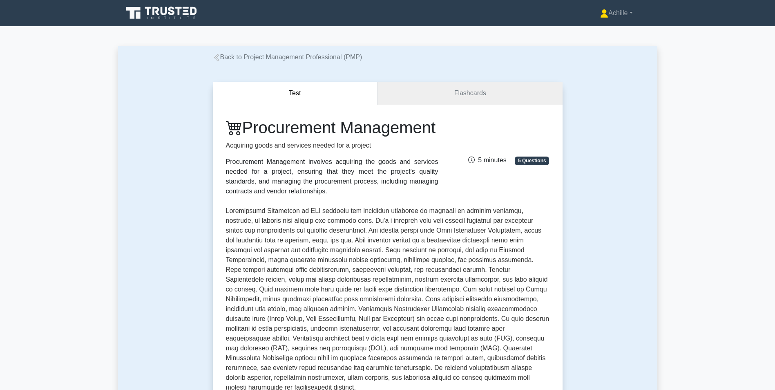
drag, startPoint x: 728, startPoint y: 197, endPoint x: 721, endPoint y: 179, distance: 19.6
click at [728, 197] on main "Back to Project Management Professional (PMP) Test Flashcards Procurement Manag…" at bounding box center [387, 335] width 775 height 618
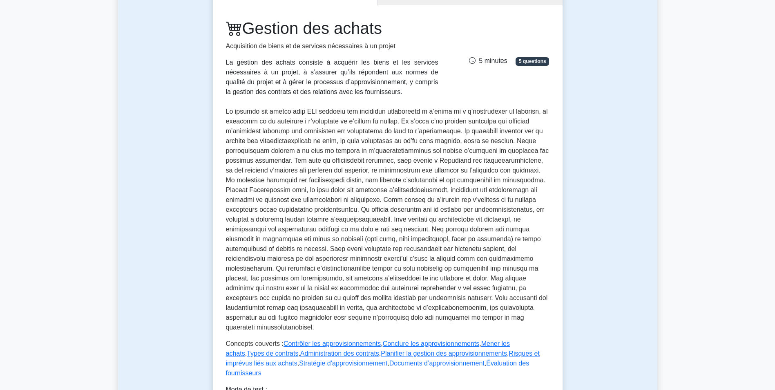
scroll to position [123, 0]
